Goal: Task Accomplishment & Management: Use online tool/utility

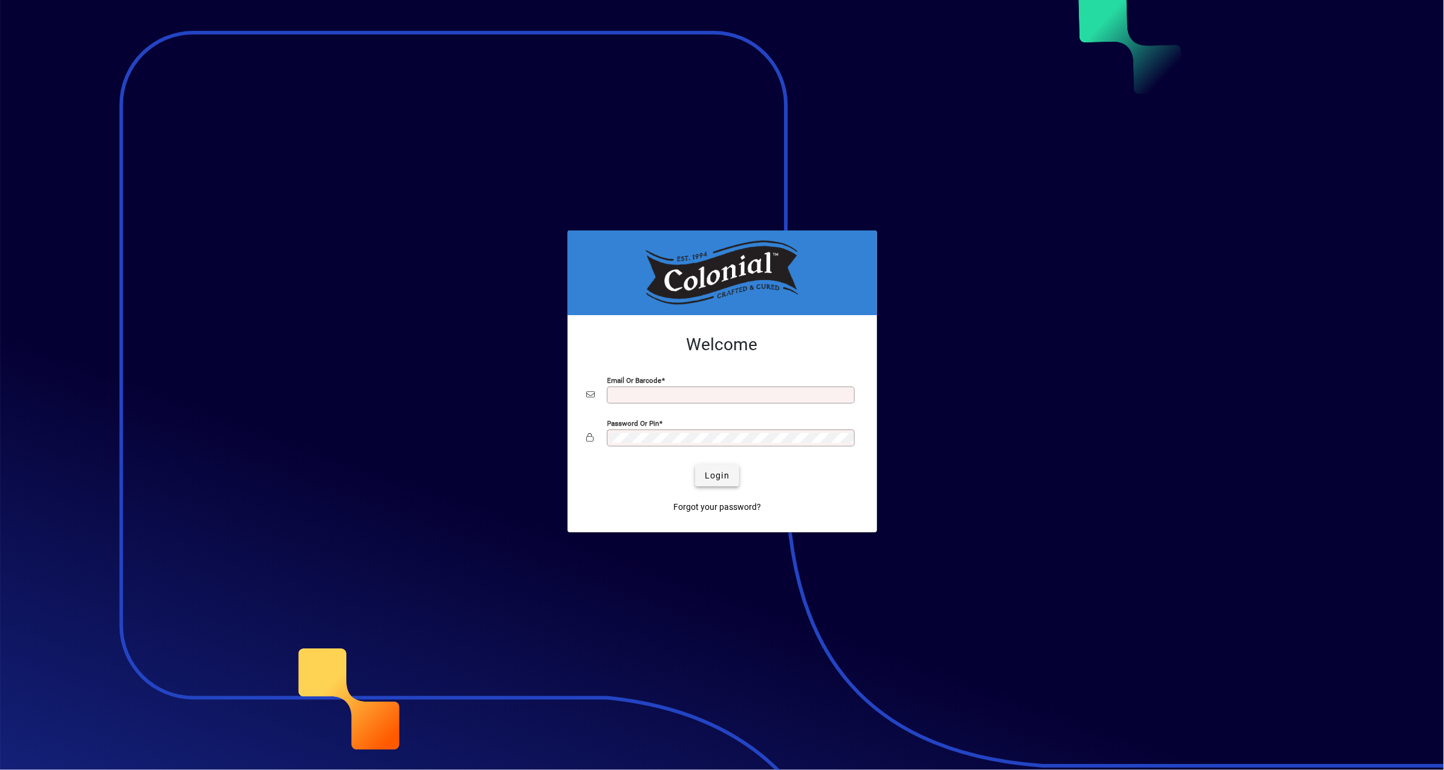
type input "**********"
click at [728, 478] on span "Login" at bounding box center [717, 475] width 25 height 13
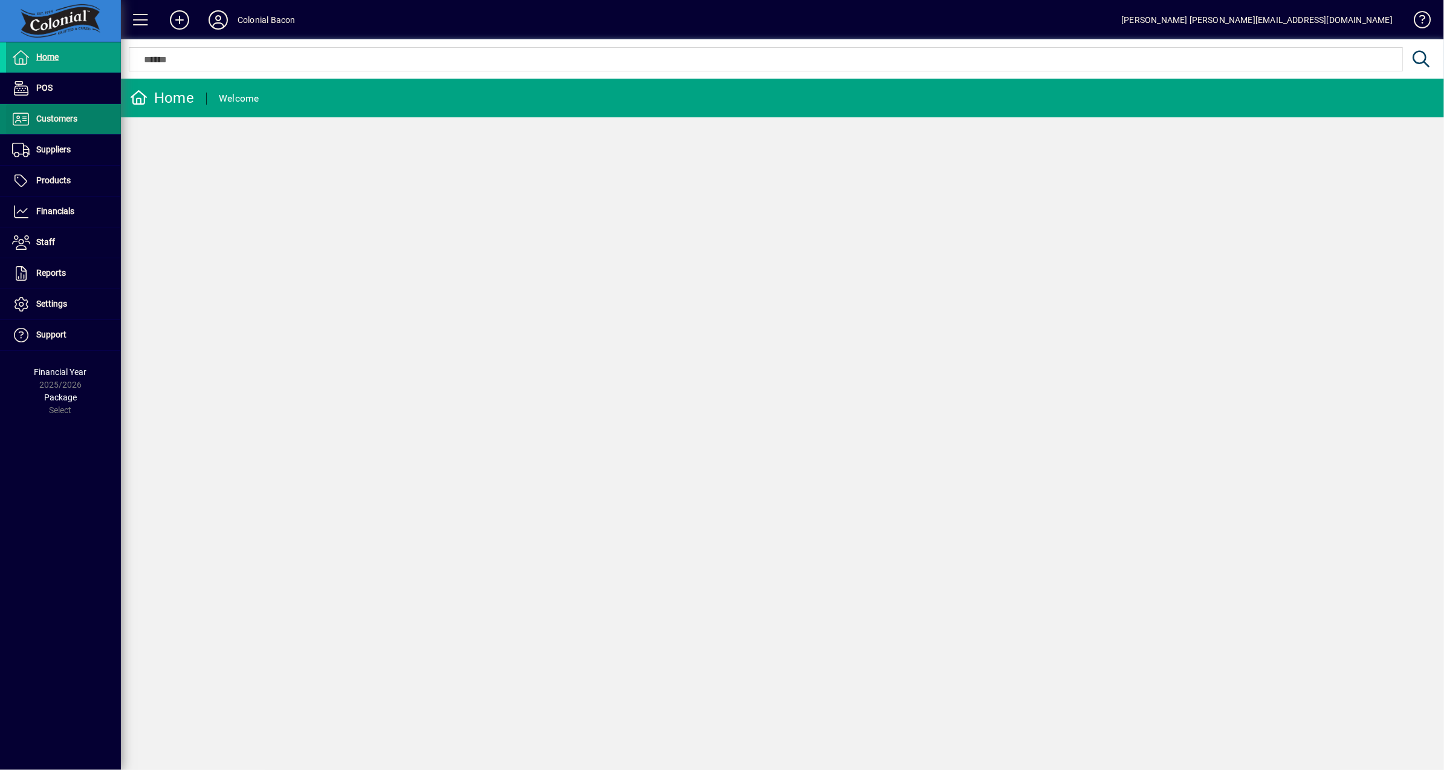
click at [55, 114] on span "Customers" at bounding box center [56, 119] width 41 height 10
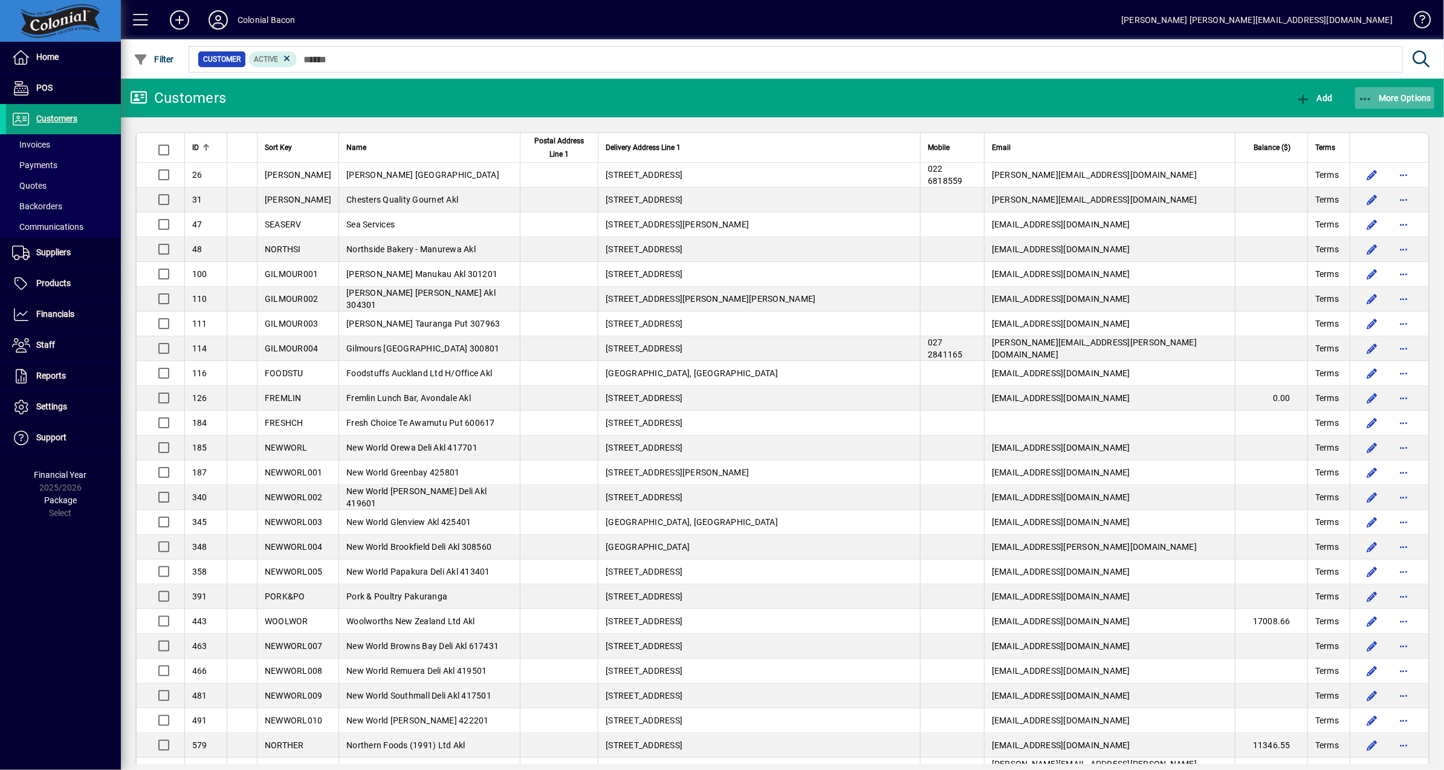
click at [1410, 91] on span "button" at bounding box center [1395, 97] width 80 height 29
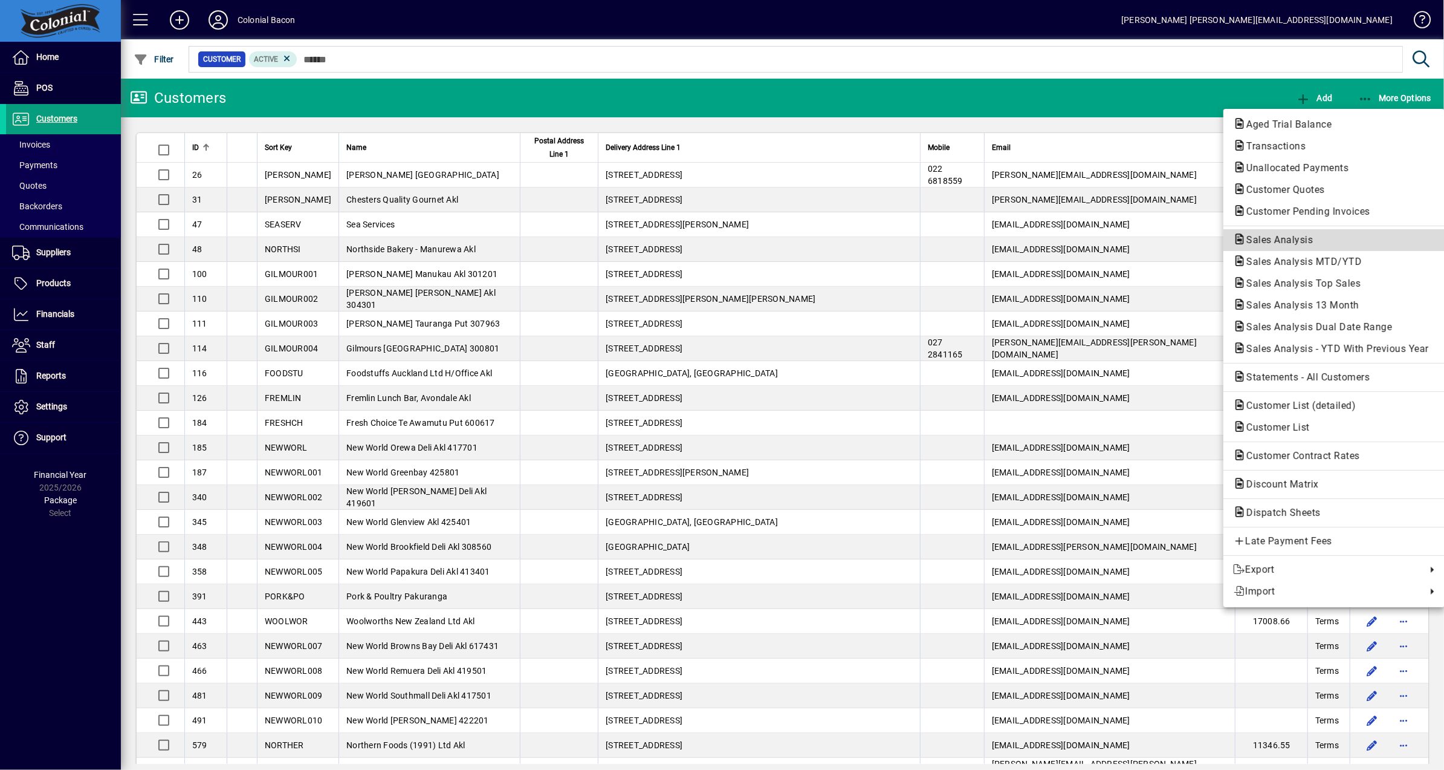
click at [1294, 241] on span "Sales Analysis" at bounding box center [1276, 239] width 86 height 11
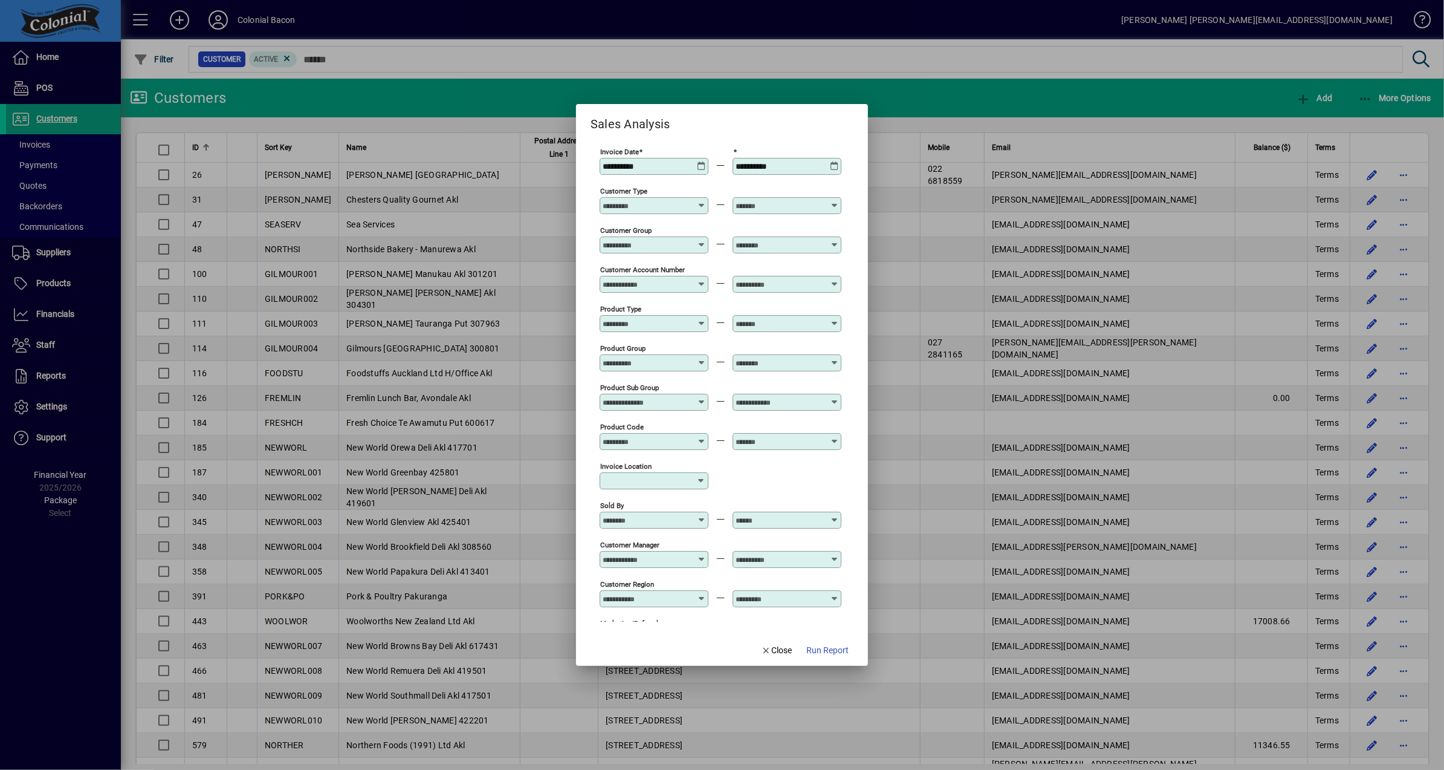
type input "**********"
click at [697, 161] on icon at bounding box center [701, 161] width 9 height 0
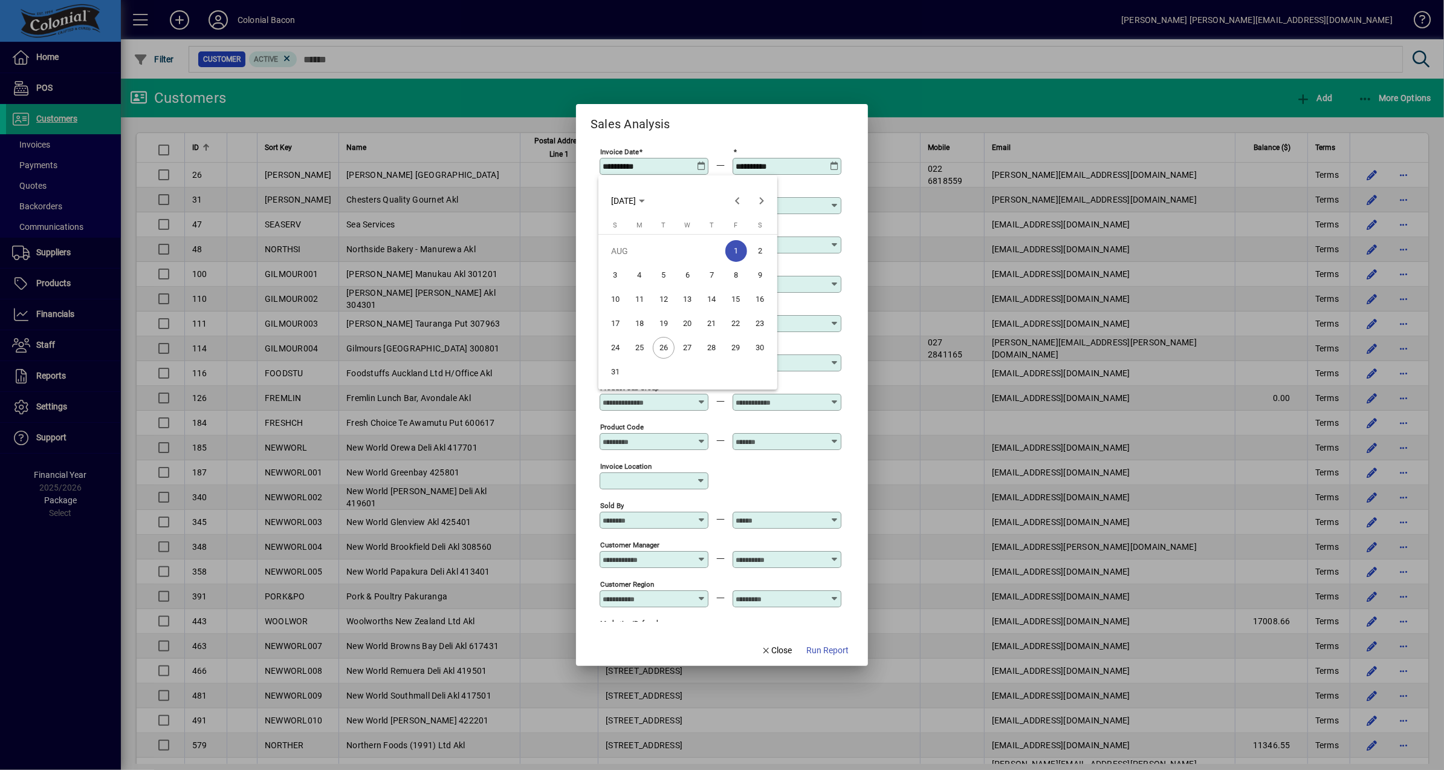
drag, startPoint x: 637, startPoint y: 344, endPoint x: 646, endPoint y: 339, distance: 10.6
click at [637, 344] on span "25" at bounding box center [640, 348] width 22 height 22
type input "**********"
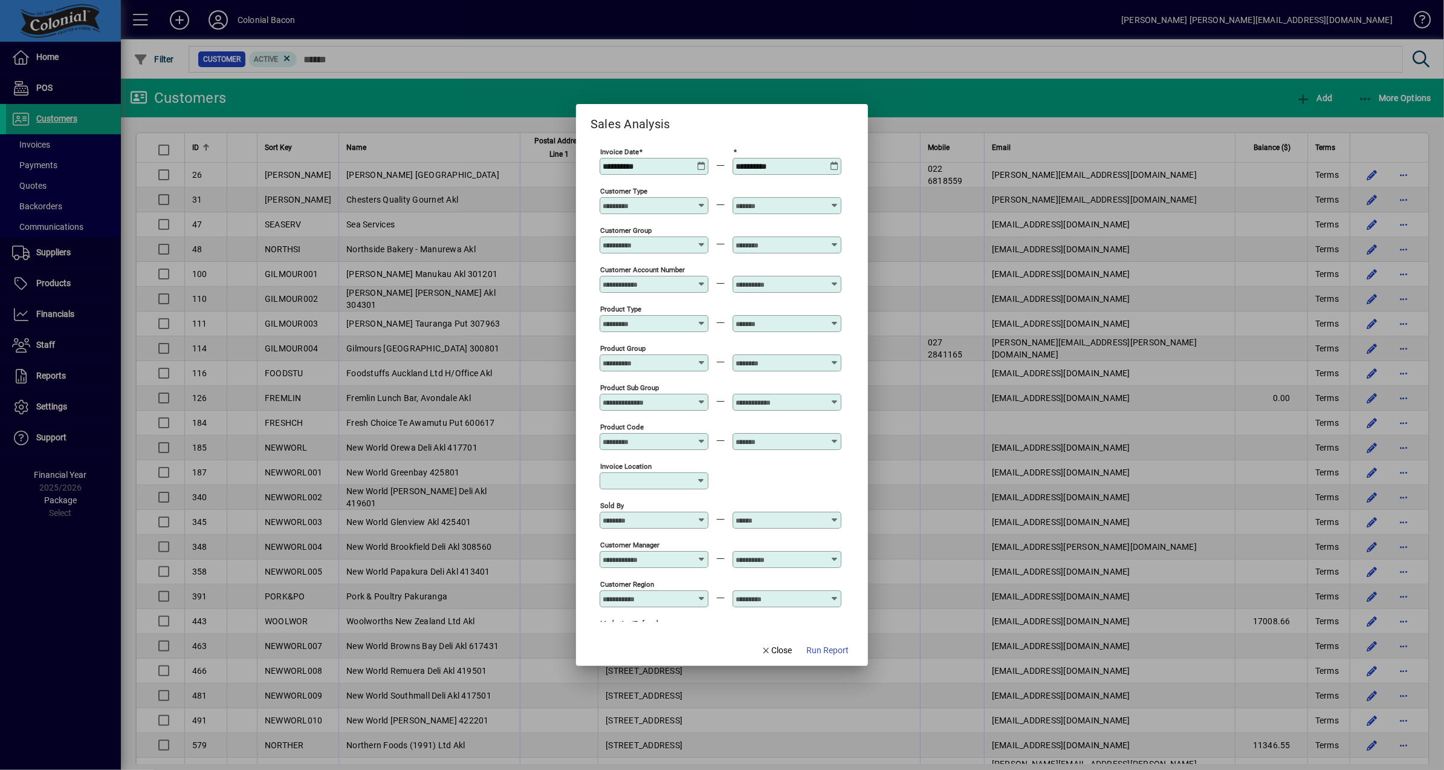
drag, startPoint x: 838, startPoint y: 649, endPoint x: 846, endPoint y: 618, distance: 32.6
click at [838, 649] on span "Run Report" at bounding box center [827, 650] width 42 height 13
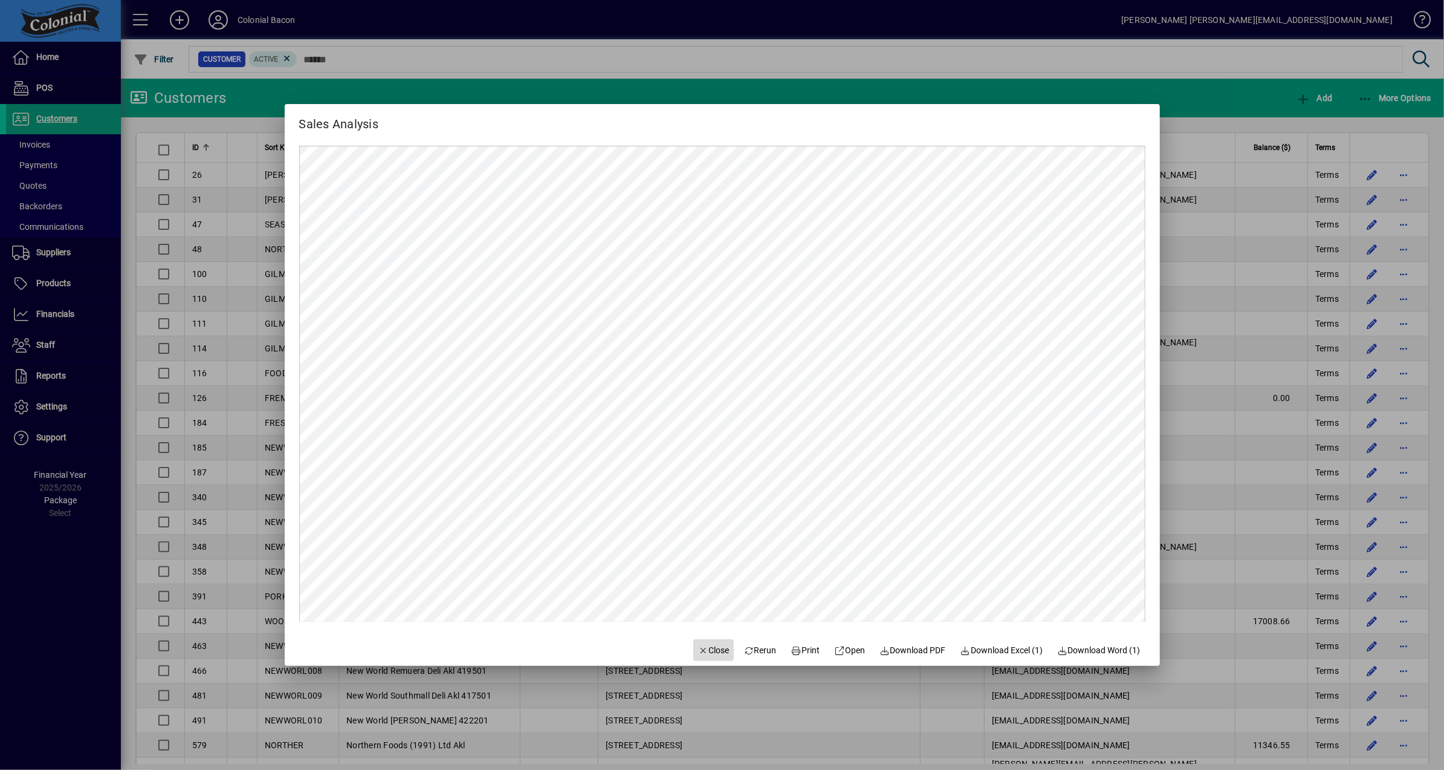
click at [704, 646] on span "Close" at bounding box center [713, 650] width 31 height 13
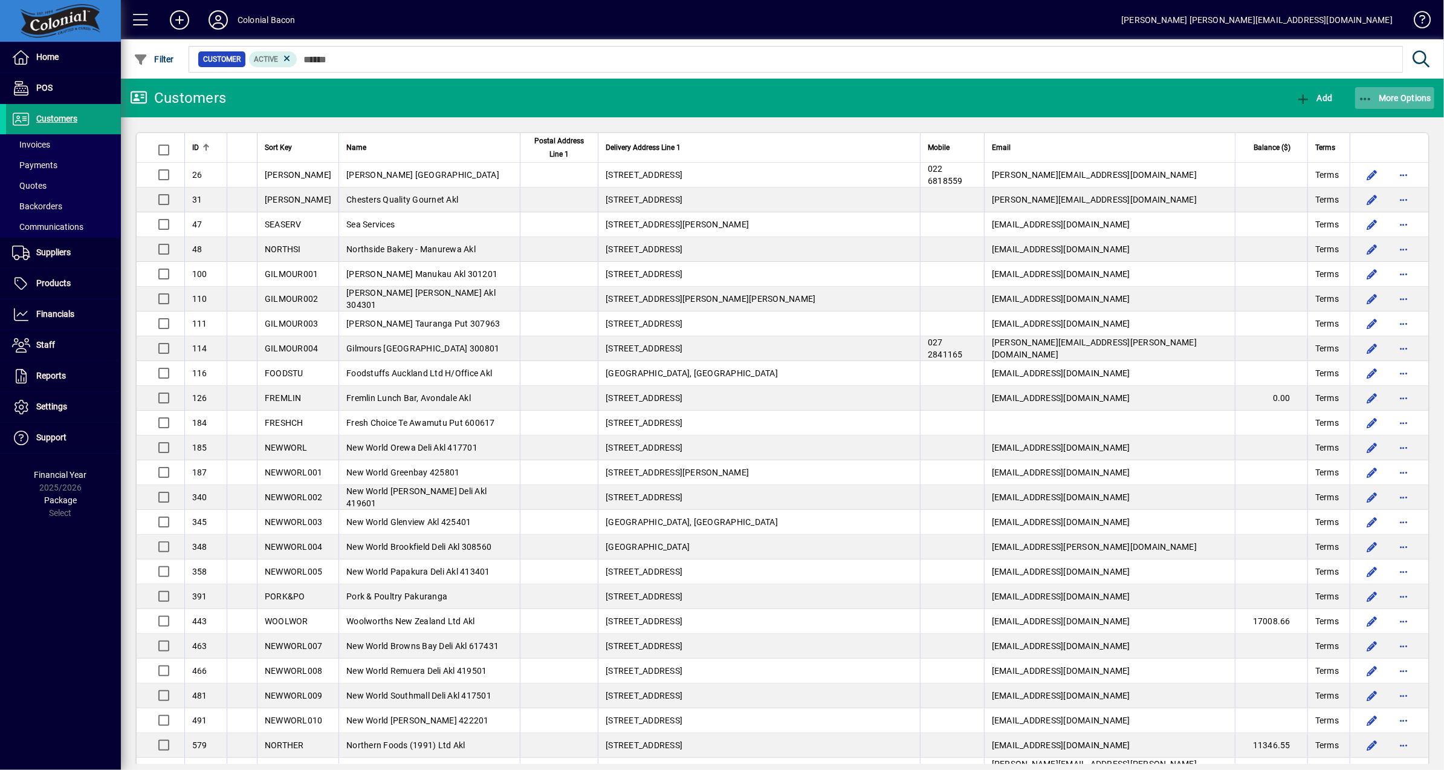
click at [1396, 102] on span "More Options" at bounding box center [1395, 98] width 74 height 10
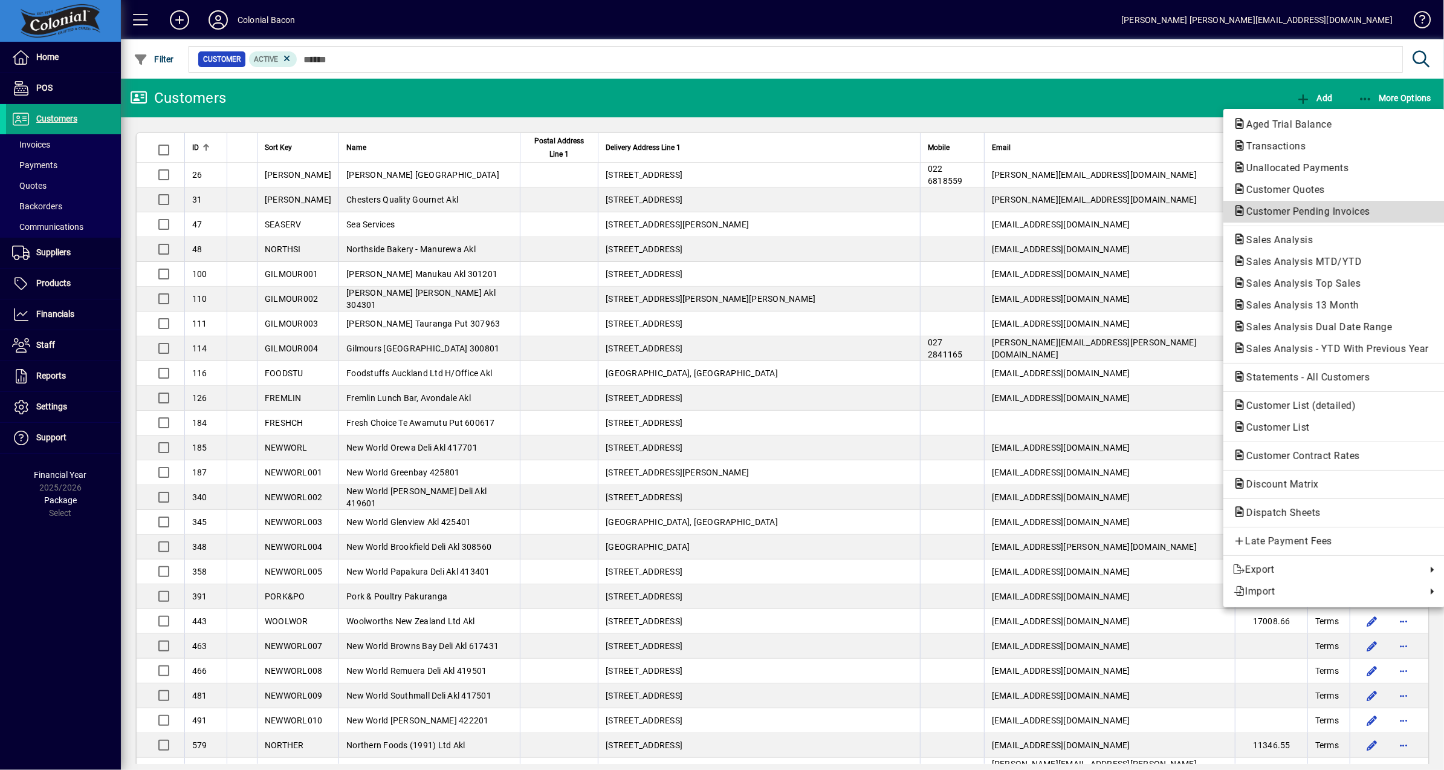
click at [1317, 212] on span "Customer Pending Invoices" at bounding box center [1304, 211] width 143 height 11
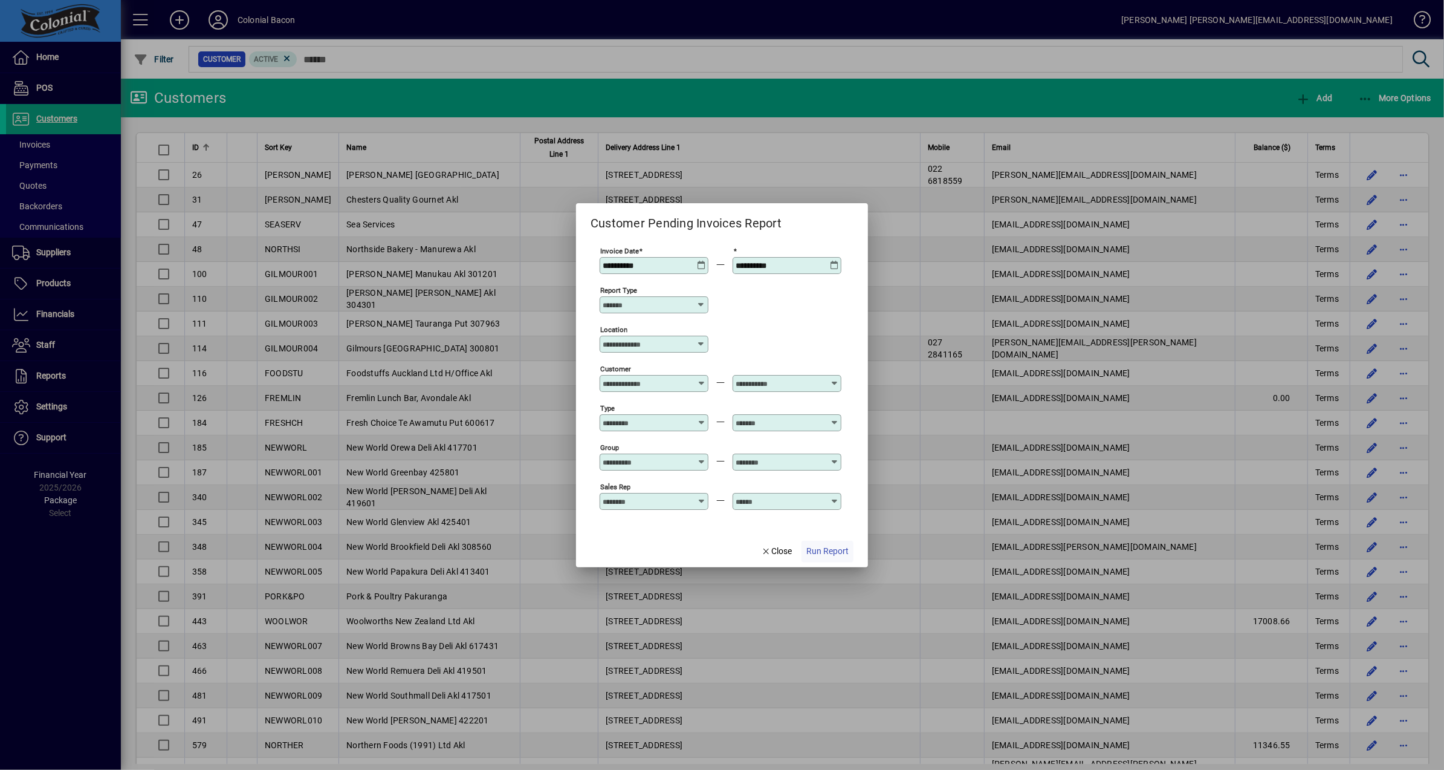
click at [846, 553] on span "Run Report" at bounding box center [827, 551] width 42 height 13
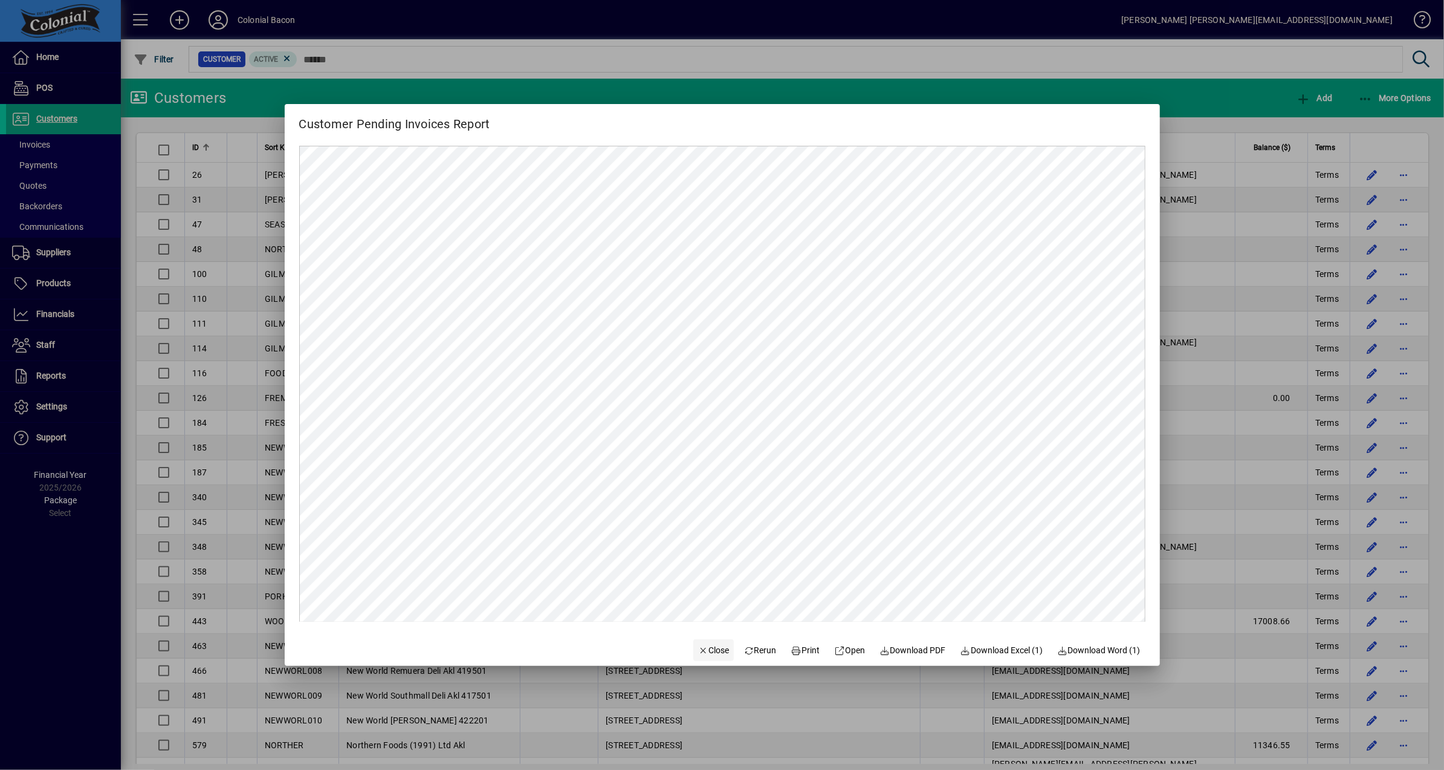
click at [701, 650] on span "Close" at bounding box center [713, 650] width 31 height 13
